Goal: Task Accomplishment & Management: Use online tool/utility

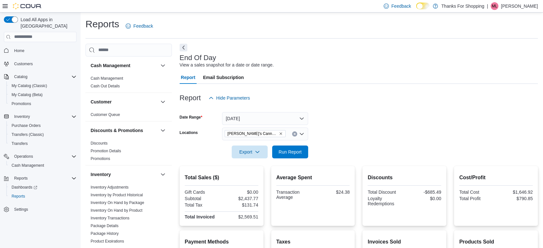
scroll to position [311, 0]
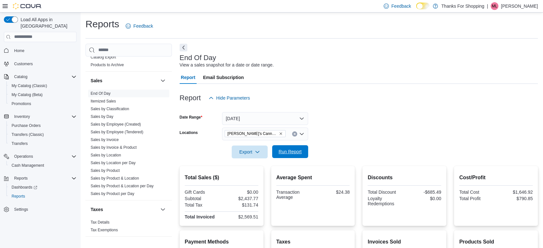
click at [298, 153] on span "Run Report" at bounding box center [290, 151] width 23 height 6
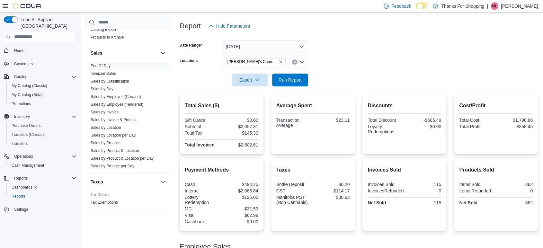
scroll to position [74, 0]
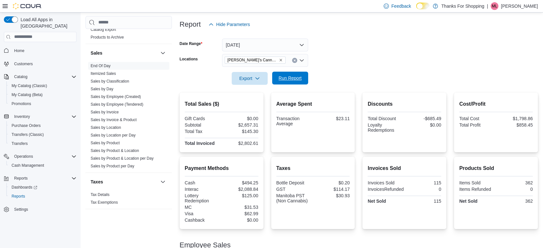
click at [292, 81] on span "Run Report" at bounding box center [290, 78] width 23 height 6
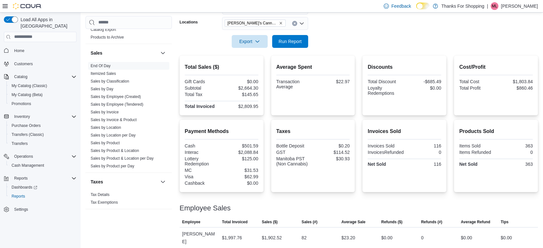
scroll to position [107, 0]
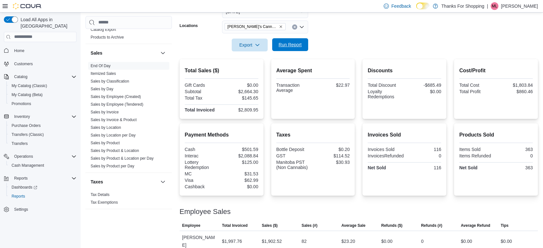
click at [296, 43] on span "Run Report" at bounding box center [290, 44] width 23 height 6
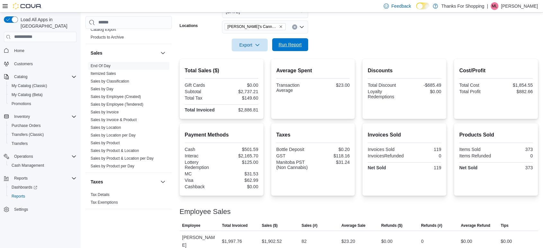
click at [296, 43] on span "Run Report" at bounding box center [290, 44] width 23 height 6
click at [291, 40] on span "Run Report" at bounding box center [290, 44] width 28 height 13
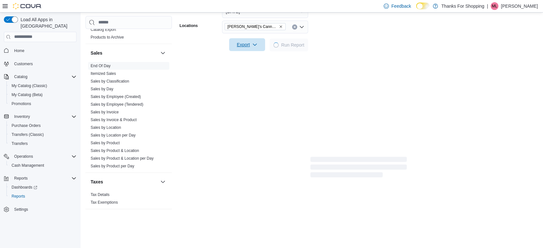
click at [256, 49] on span "Export" at bounding box center [247, 44] width 28 height 13
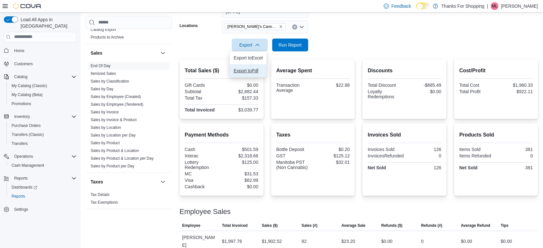
click at [256, 73] on button "Export to Pdf" at bounding box center [248, 70] width 37 height 13
click at [260, 48] on span "Export" at bounding box center [250, 44] width 28 height 13
click at [258, 71] on span "Export to Pdf" at bounding box center [250, 70] width 29 height 5
click at [252, 44] on span "Export" at bounding box center [250, 44] width 28 height 13
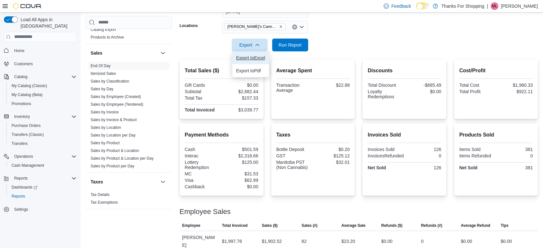
click at [248, 60] on span "Export to Excel" at bounding box center [250, 57] width 29 height 5
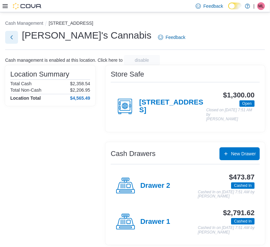
drag, startPoint x: 8, startPoint y: 32, endPoint x: 196, endPoint y: -40, distance: 201.3
click at [196, 0] on html "Feedback Dark Mode Thanks For Shopping | ML [PERSON_NAME] Cash Management [STRE…" at bounding box center [135, 123] width 270 height 247
drag, startPoint x: 218, startPoint y: 93, endPoint x: 158, endPoint y: 105, distance: 61.0
click at [158, 105] on div "[STREET_ADDRESS] $1,300.00 Open Closed on [DATE] 7:51 AM by [PERSON_NAME]" at bounding box center [185, 106] width 149 height 40
click at [158, 105] on h4 "[STREET_ADDRESS]" at bounding box center [172, 106] width 67 height 16
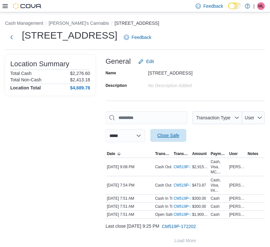
click at [179, 137] on span "Close Safe" at bounding box center [168, 135] width 22 height 6
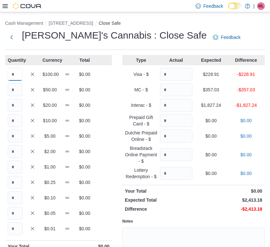
click at [19, 78] on input "Quantity" at bounding box center [15, 74] width 15 height 13
type input "*"
type input "**"
type input "*"
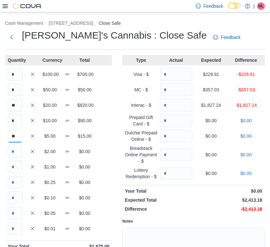
type input "**"
type input "***"
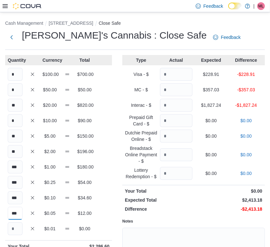
type input "***"
click at [177, 73] on input "Quantity" at bounding box center [176, 74] width 32 height 13
type input "******"
type input "*******"
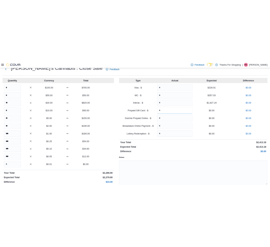
scroll to position [20, 0]
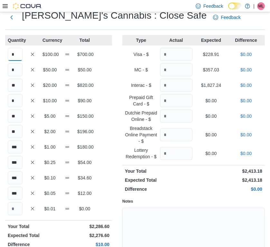
click at [18, 52] on input "*" at bounding box center [15, 54] width 15 height 13
type input "*"
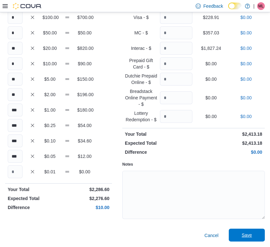
click at [252, 232] on span "Save" at bounding box center [246, 235] width 28 height 13
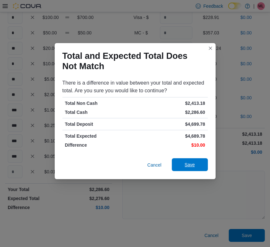
click at [195, 158] on div "Cancel Save" at bounding box center [134, 164] width 145 height 13
click at [189, 167] on span "Save" at bounding box center [189, 164] width 10 height 6
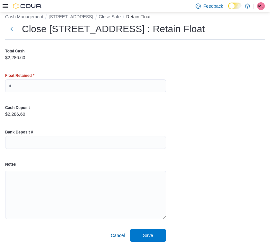
scroll to position [7, 0]
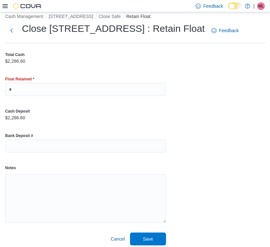
click at [122, 81] on div "Float Retained *" at bounding box center [85, 78] width 161 height 5
click at [122, 86] on input "text" at bounding box center [85, 89] width 161 height 13
type input "*"
type input "*******"
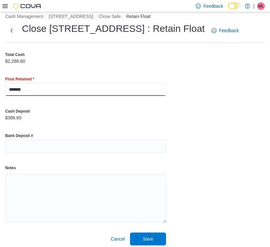
scroll to position [10, 0]
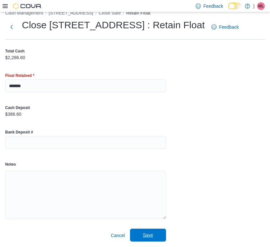
click at [143, 232] on span "Save" at bounding box center [148, 235] width 28 height 13
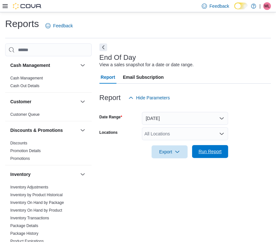
click at [217, 147] on span "Run Report" at bounding box center [210, 151] width 28 height 13
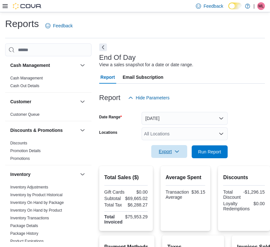
click at [166, 154] on span "Export" at bounding box center [169, 151] width 28 height 13
click at [162, 136] on div "All Locations" at bounding box center [185, 133] width 86 height 13
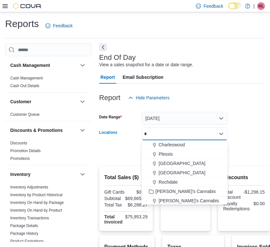
type input "**"
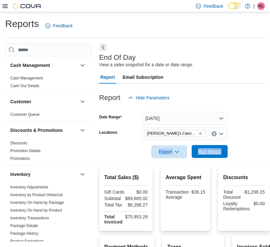
drag, startPoint x: 134, startPoint y: 156, endPoint x: 221, endPoint y: 149, distance: 87.7
click at [221, 149] on div "Export Run Report" at bounding box center [163, 151] width 129 height 13
click at [221, 149] on span "Run Report" at bounding box center [210, 151] width 28 height 13
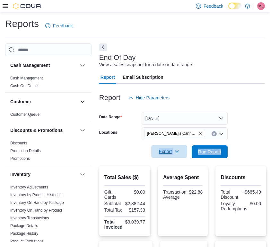
click at [169, 152] on span "Export" at bounding box center [169, 151] width 28 height 13
click at [165, 179] on span "Export to Pdf" at bounding box center [170, 177] width 29 height 5
